Goal: Transaction & Acquisition: Obtain resource

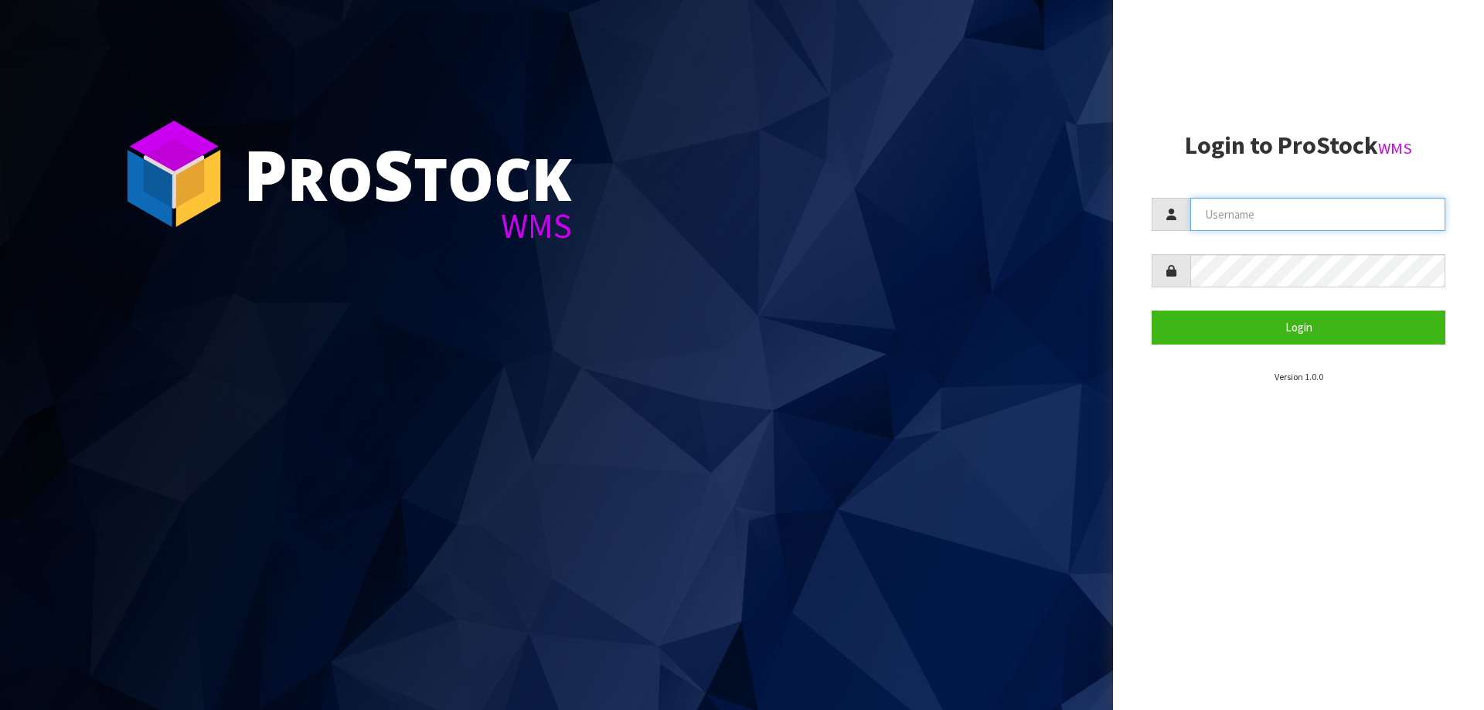
type input "[PERSON_NAME][EMAIL_ADDRESS][DOMAIN_NAME]"
click at [1253, 349] on section "Login to ProStock WMS [PERSON_NAME][EMAIL_ADDRESS][DOMAIN_NAME] Login Version 1…" at bounding box center [1299, 258] width 294 height 252
click at [1257, 345] on section "Login to ProStock WMS [PERSON_NAME][EMAIL_ADDRESS][DOMAIN_NAME] Login Version 1…" at bounding box center [1299, 258] width 294 height 252
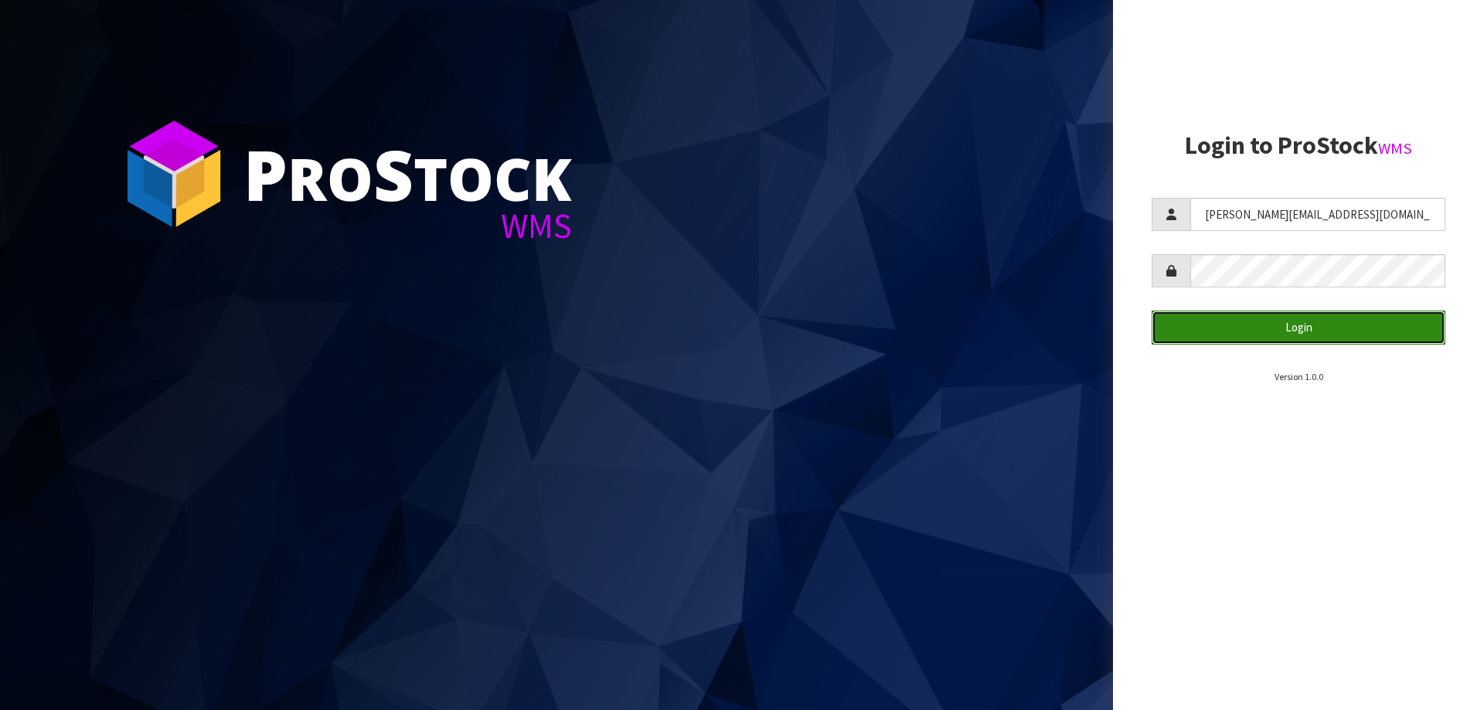
click at [1262, 340] on button "Login" at bounding box center [1299, 327] width 294 height 33
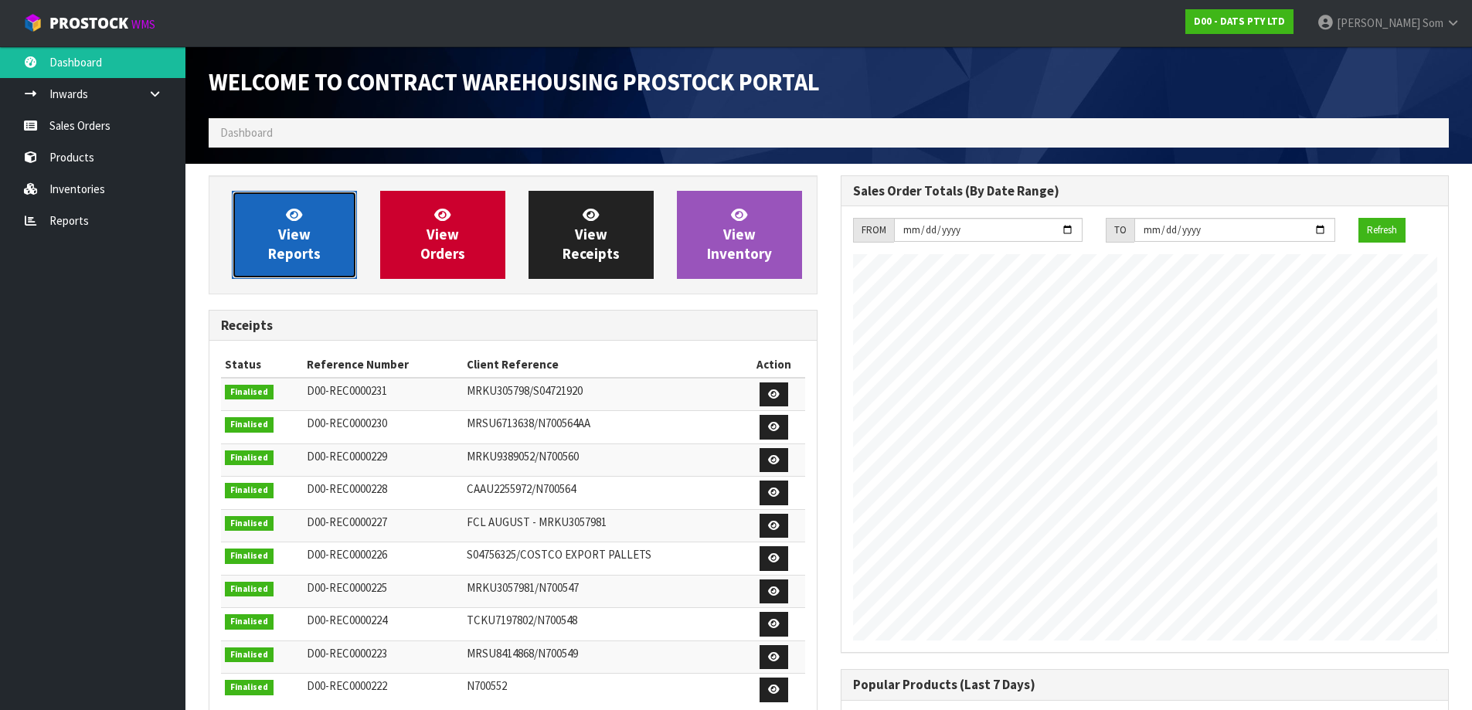
click at [282, 250] on span "View Reports" at bounding box center [294, 235] width 53 height 58
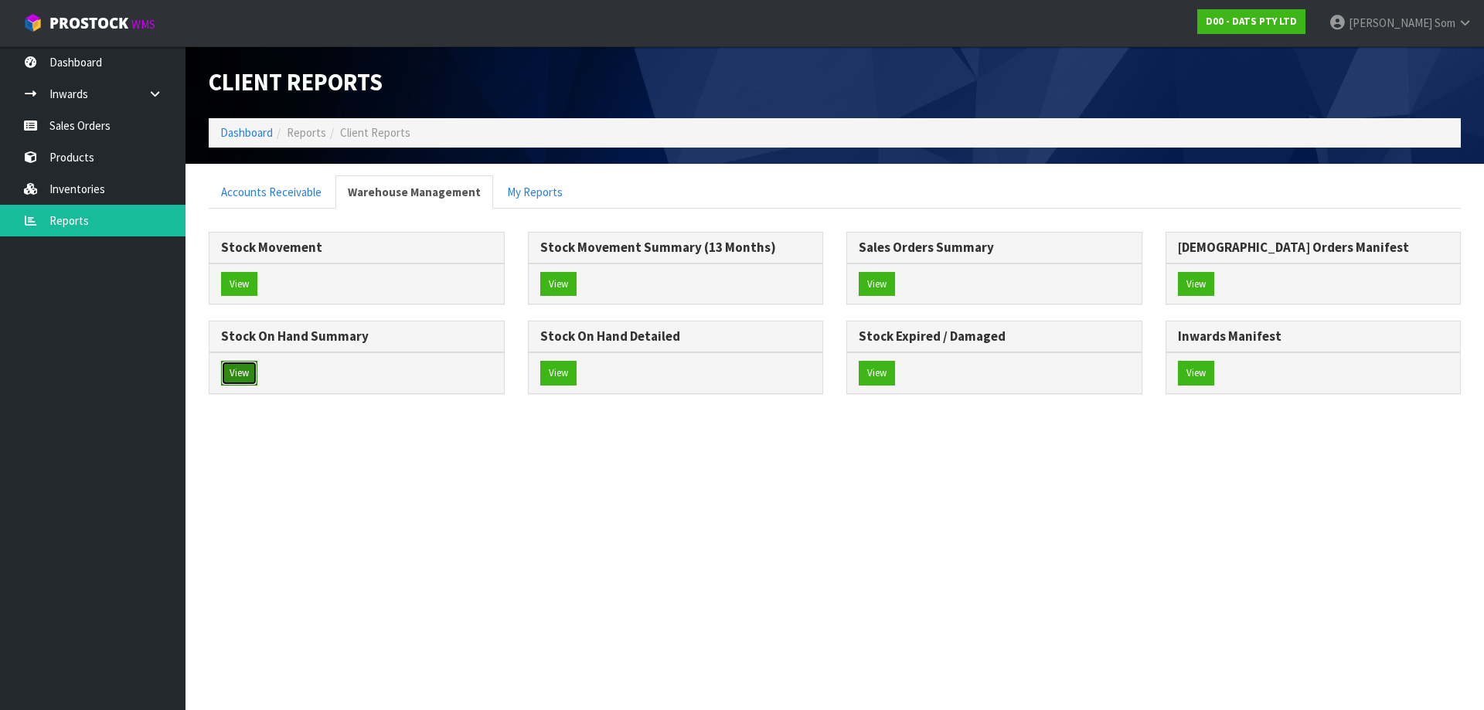
click at [255, 383] on button "View" at bounding box center [239, 373] width 36 height 25
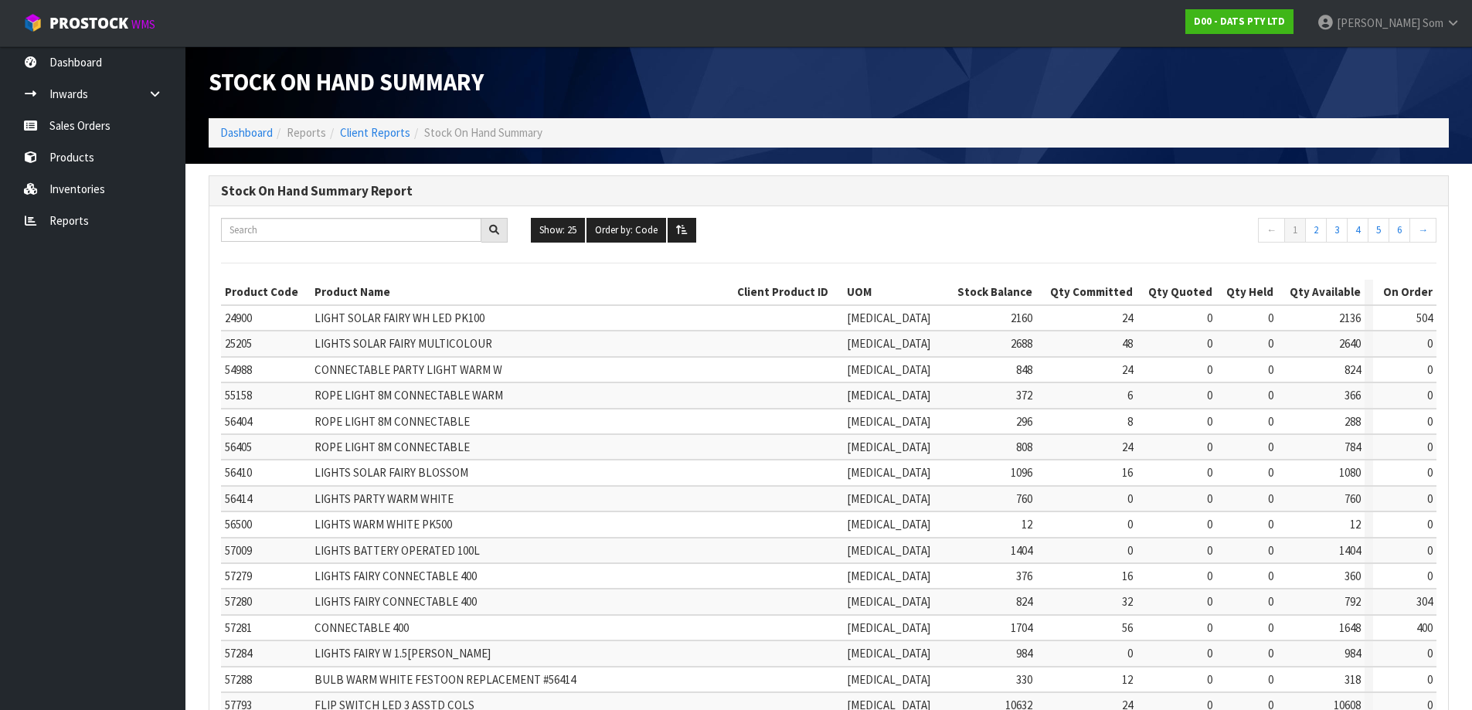
click at [583, 247] on div "Show: 25 5 10 25 50 100 ALL Order by: Code Code Total Available Held Committed …" at bounding box center [828, 232] width 1239 height 29
click at [572, 238] on button "Show: 25" at bounding box center [558, 230] width 54 height 25
click at [572, 362] on link "ALL" at bounding box center [593, 365] width 122 height 21
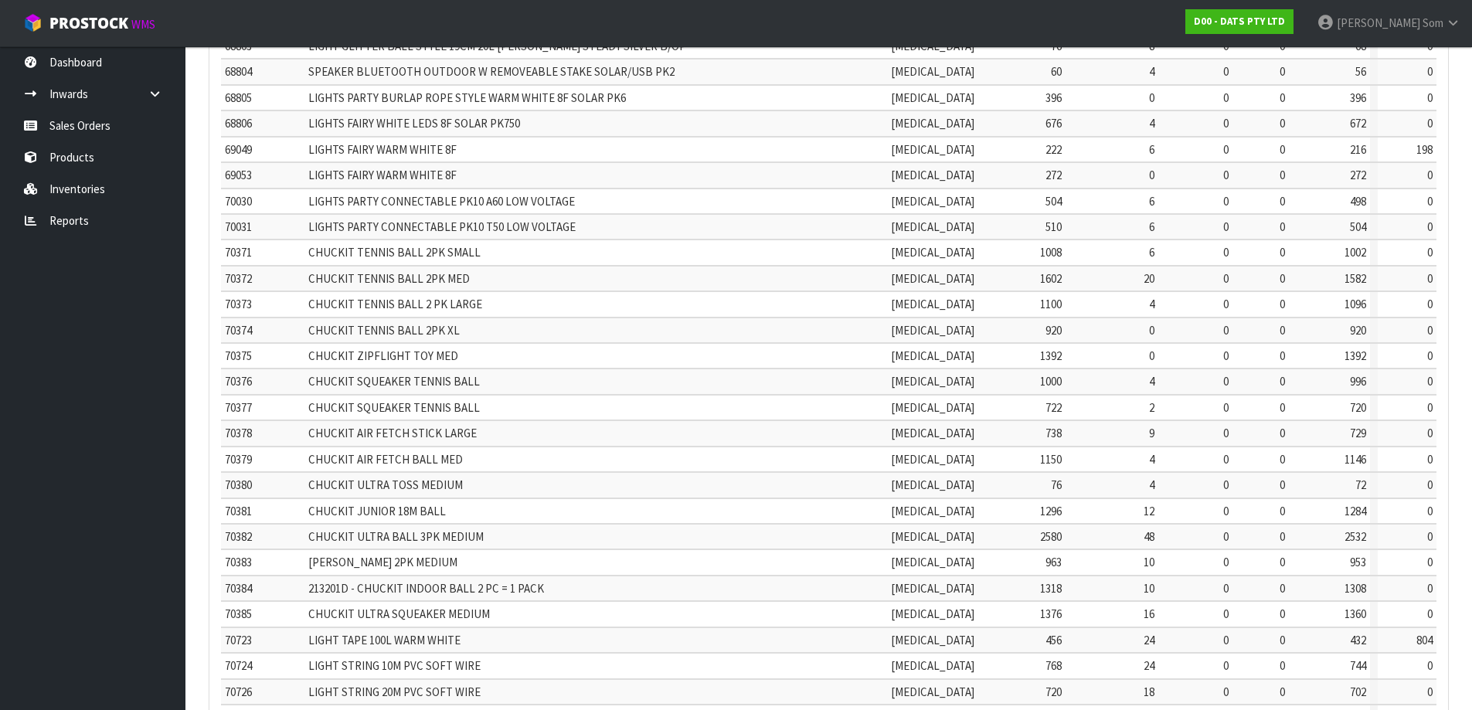
scroll to position [3255, 0]
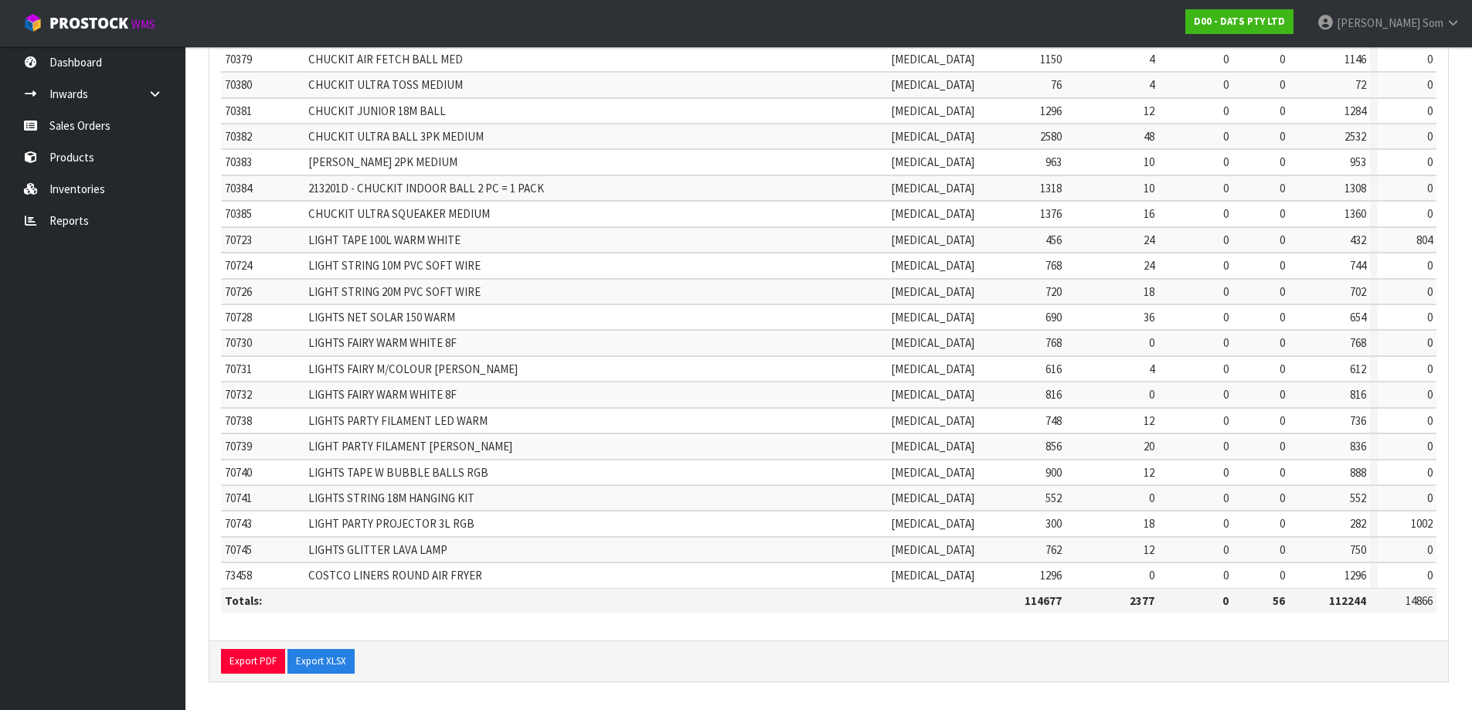
click at [323, 646] on div "Export PDF Export XLSX" at bounding box center [828, 661] width 1239 height 41
click at [319, 654] on button "Export XLSX" at bounding box center [320, 661] width 67 height 25
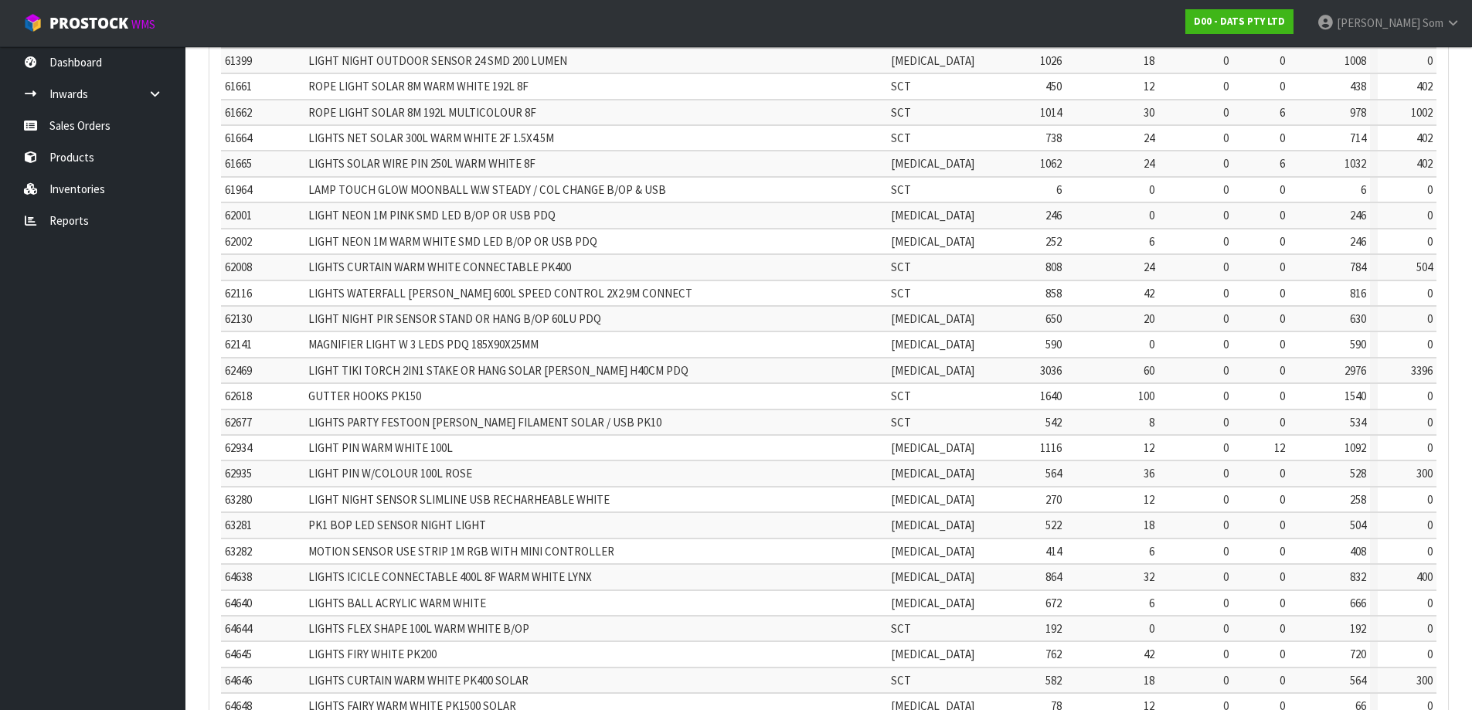
scroll to position [1014, 0]
